Goal: Find specific page/section: Find specific page/section

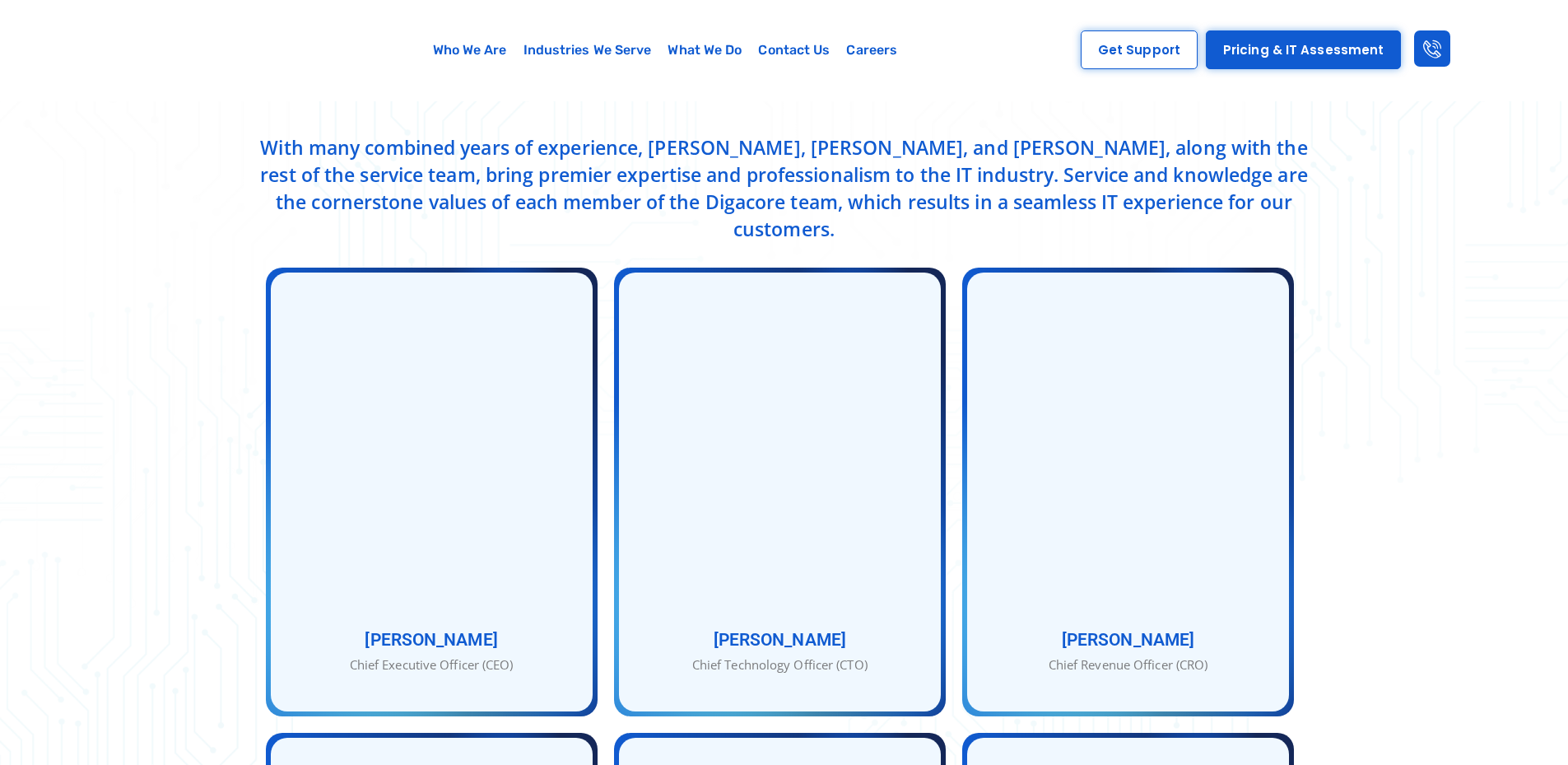
scroll to position [658, 0]
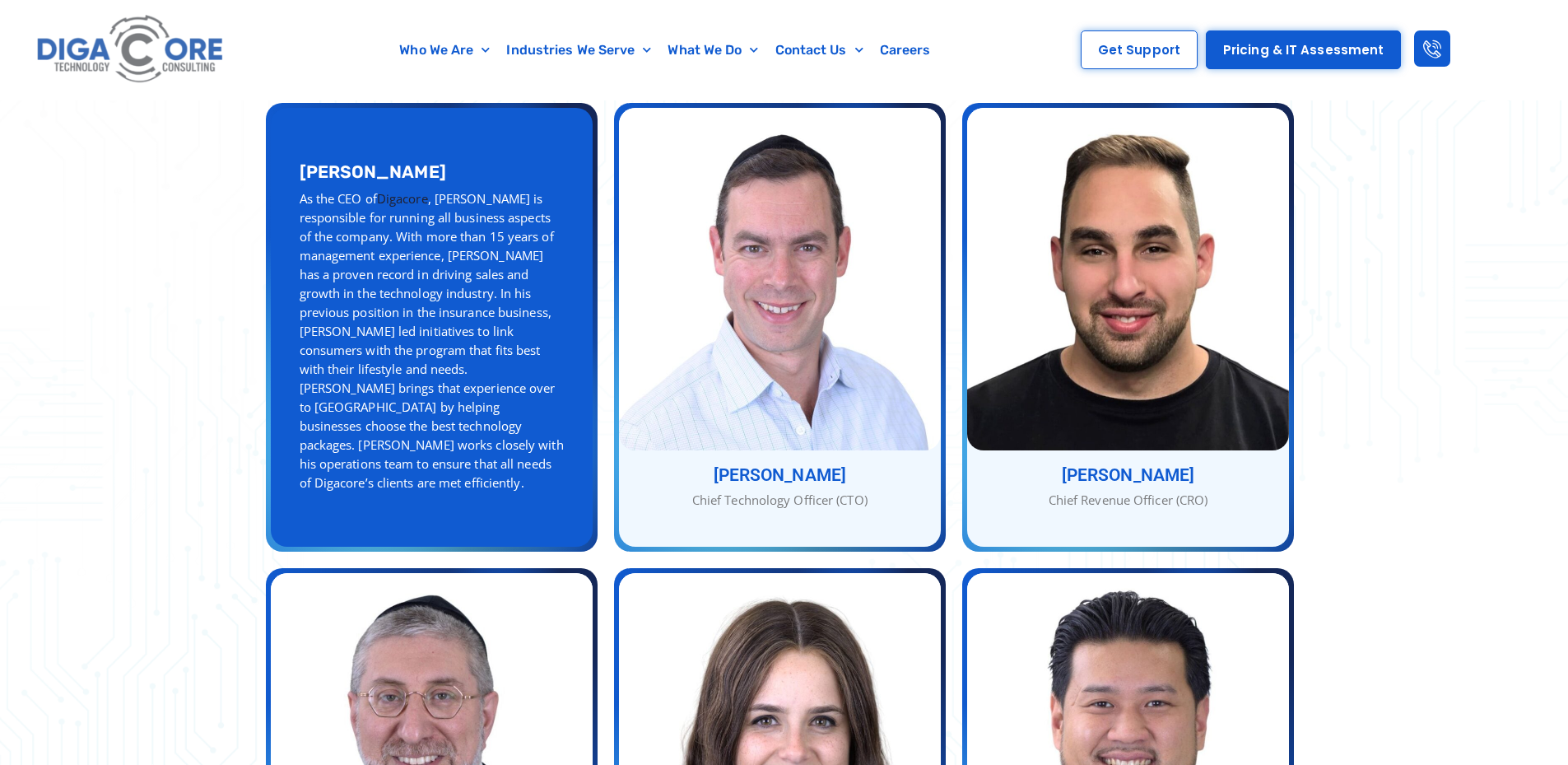
drag, startPoint x: 302, startPoint y: 160, endPoint x: 412, endPoint y: 163, distance: 110.0
click at [412, 163] on h3 "[PERSON_NAME]" at bounding box center [432, 171] width 264 height 17
copy h3 "[PERSON_NAME]"
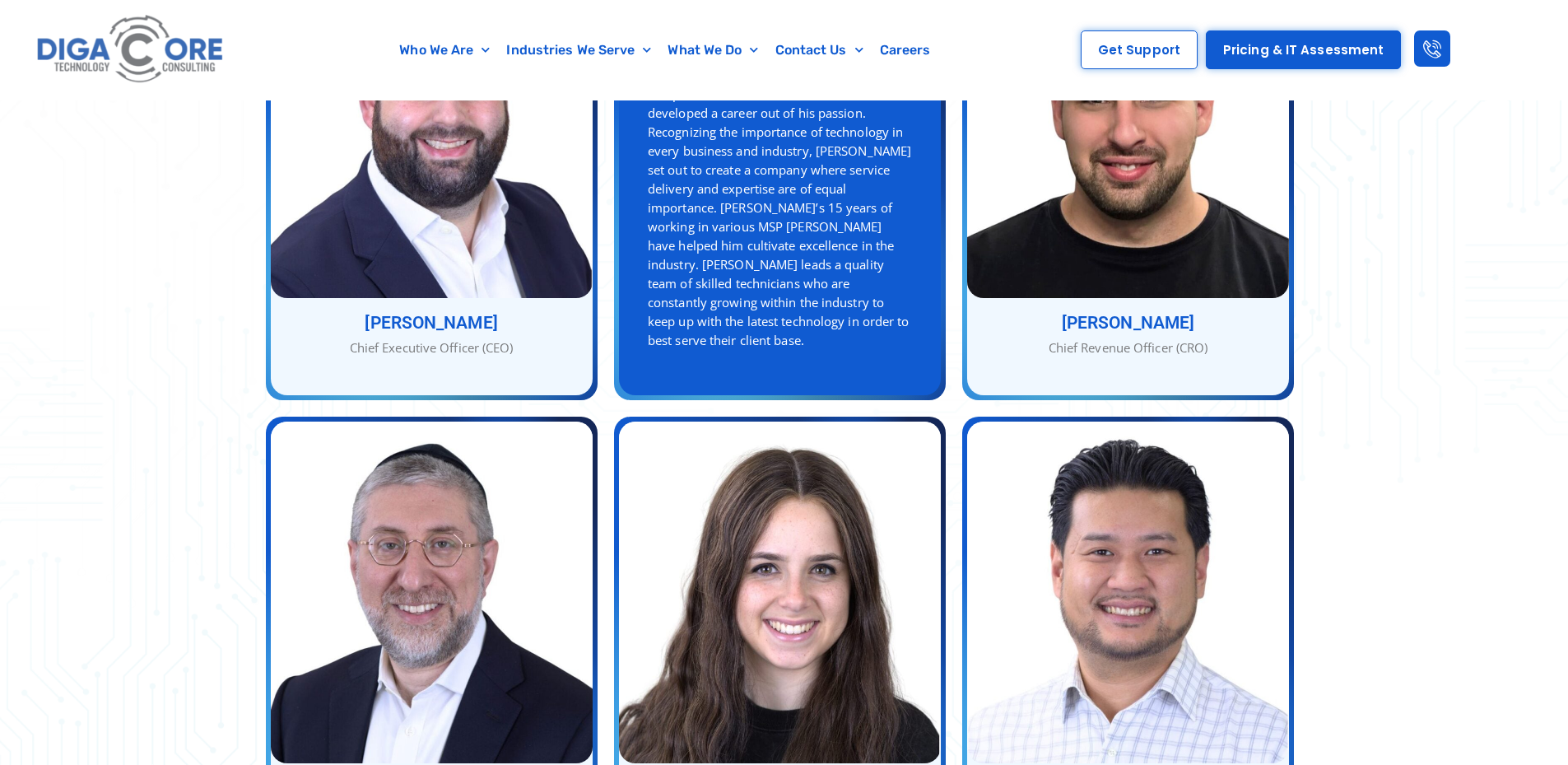
scroll to position [481, 0]
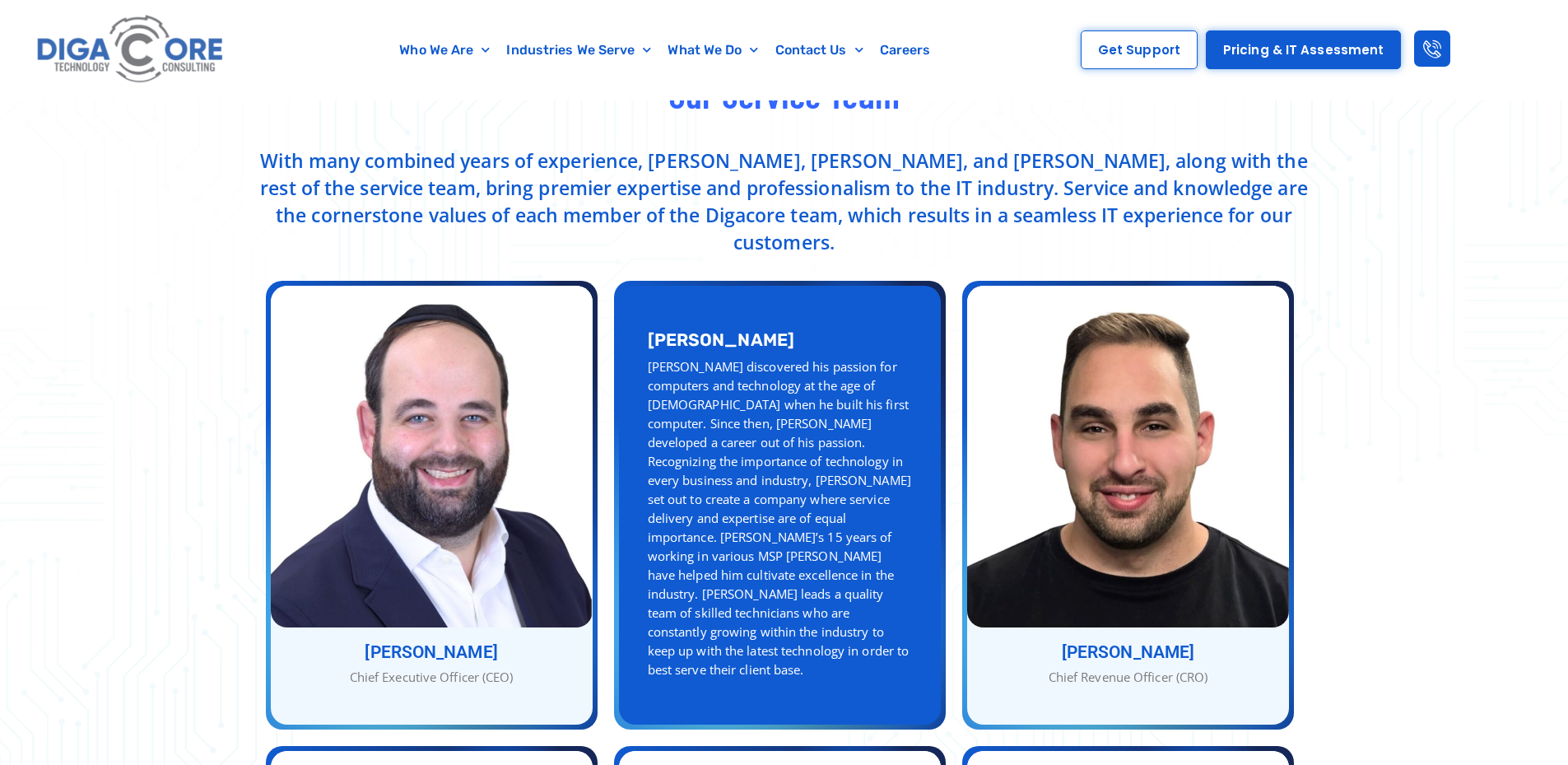
drag, startPoint x: 639, startPoint y: 331, endPoint x: 802, endPoint y: 330, distance: 163.0
click at [802, 330] on div "[PERSON_NAME] [PERSON_NAME] discovered his passion for computers and technology…" at bounding box center [780, 505] width 322 height 439
copy h3 "[PERSON_NAME]"
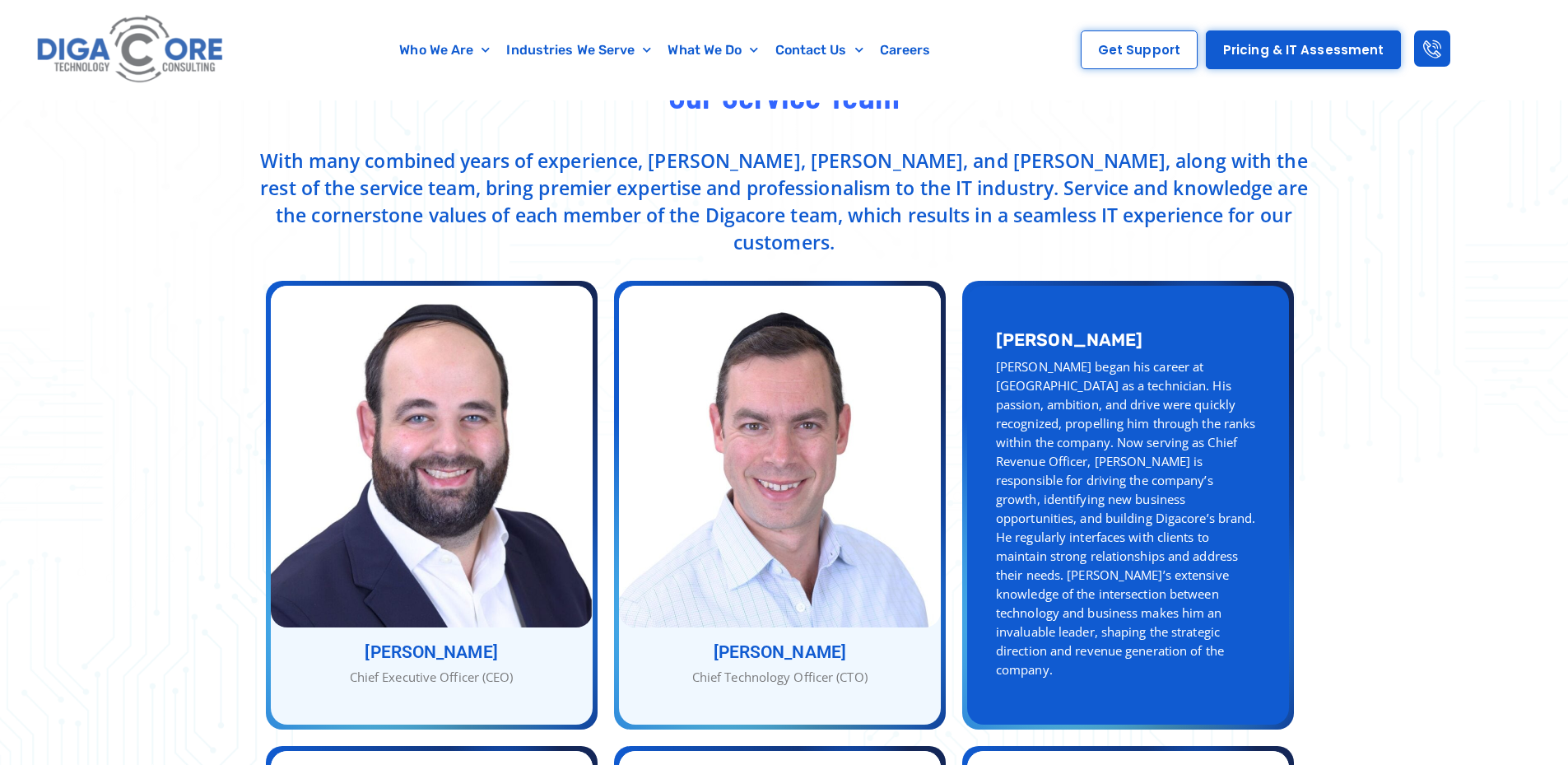
drag, startPoint x: 995, startPoint y: 335, endPoint x: 1122, endPoint y: 330, distance: 127.1
click at [1122, 330] on div "[PERSON_NAME] [PERSON_NAME] began his career at Digacore as a technician. His p…" at bounding box center [1128, 505] width 322 height 439
copy h3 "[PERSON_NAME]"
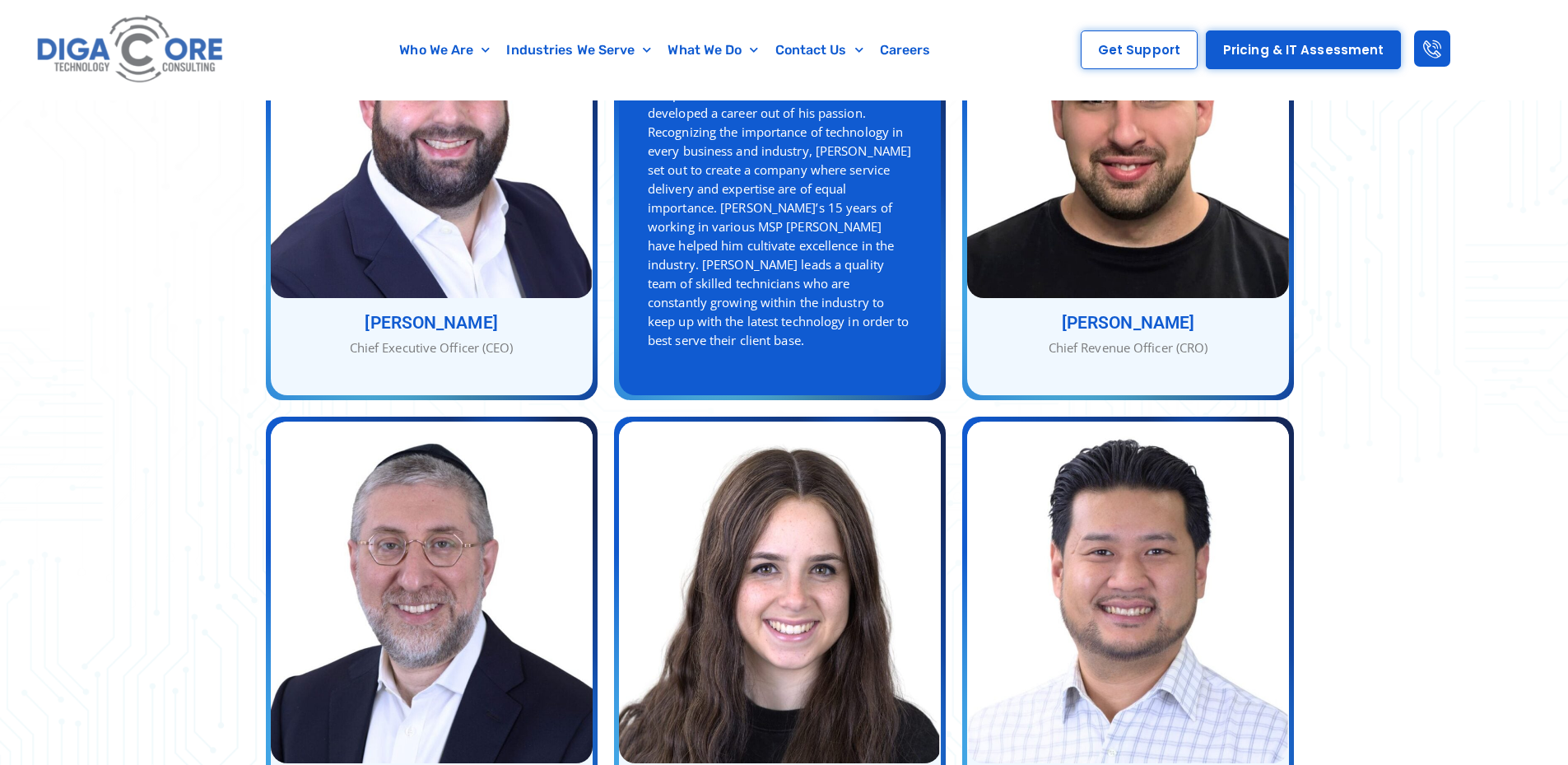
scroll to position [975, 0]
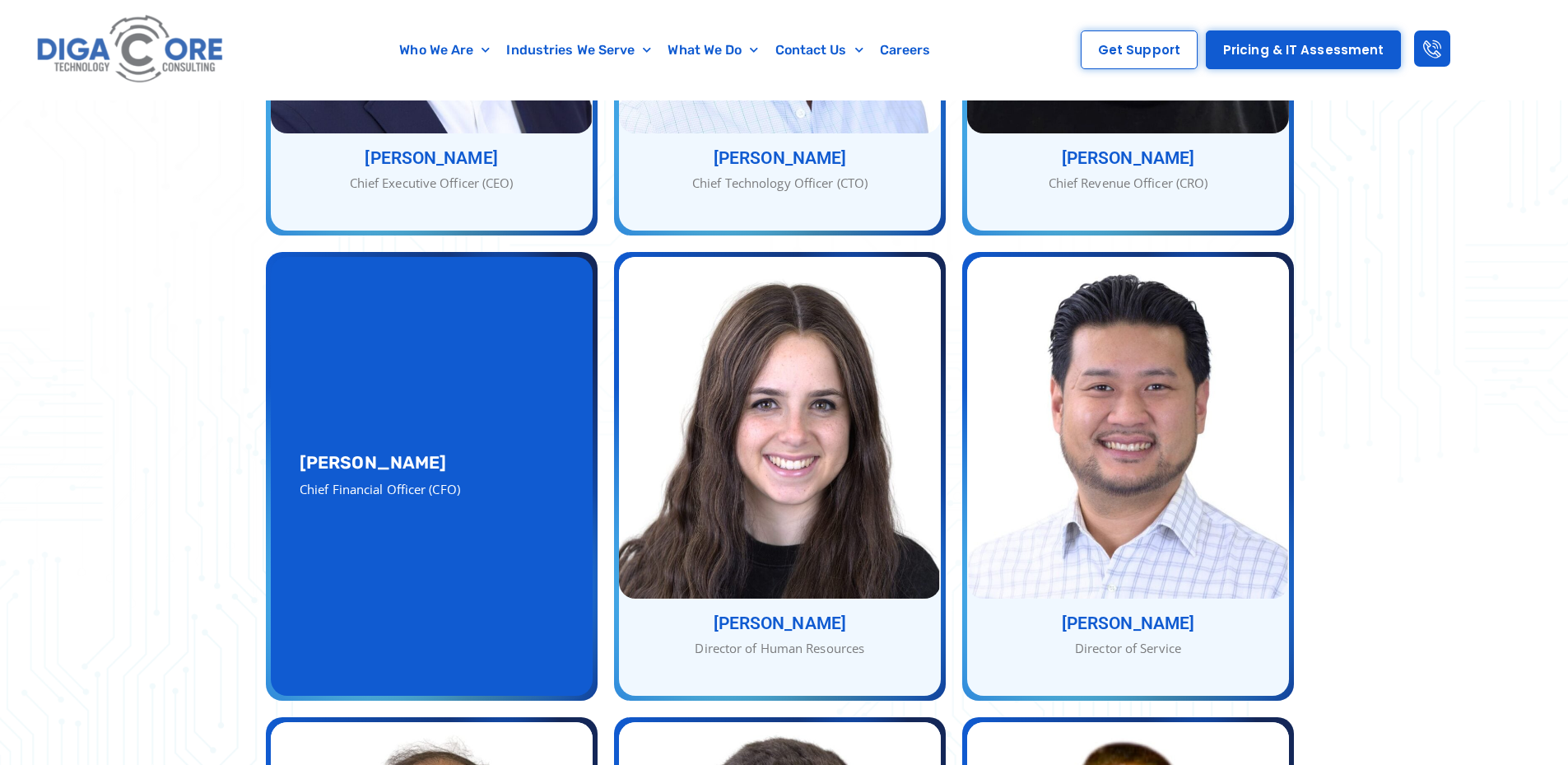
drag, startPoint x: 296, startPoint y: 429, endPoint x: 429, endPoint y: 434, distance: 133.1
click at [429, 434] on div "[PERSON_NAME] Chief Financial Officer (CFO)" at bounding box center [432, 476] width 322 height 439
copy h3 "[PERSON_NAME]"
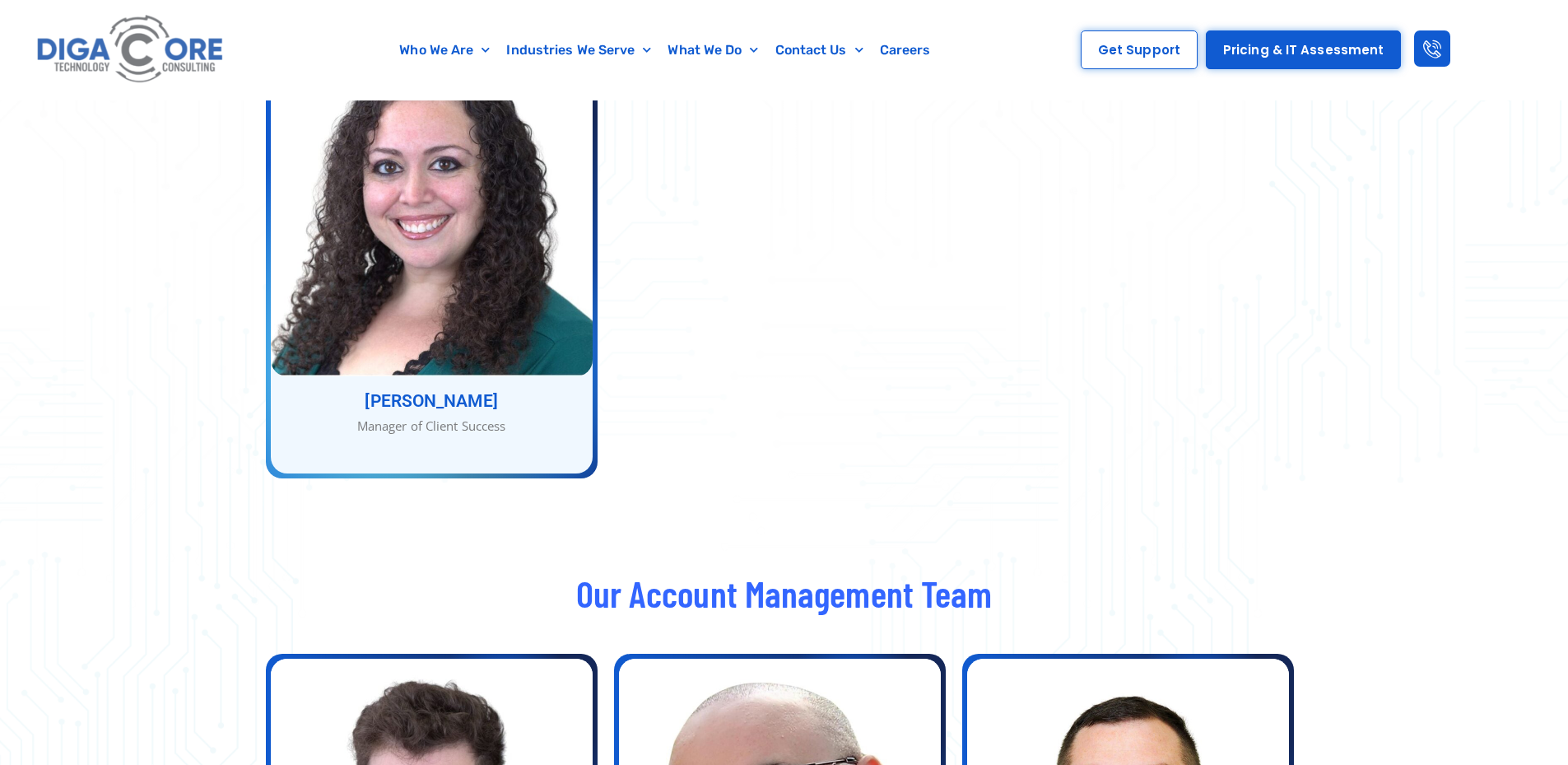
scroll to position [2621, 0]
